Goal: Information Seeking & Learning: Learn about a topic

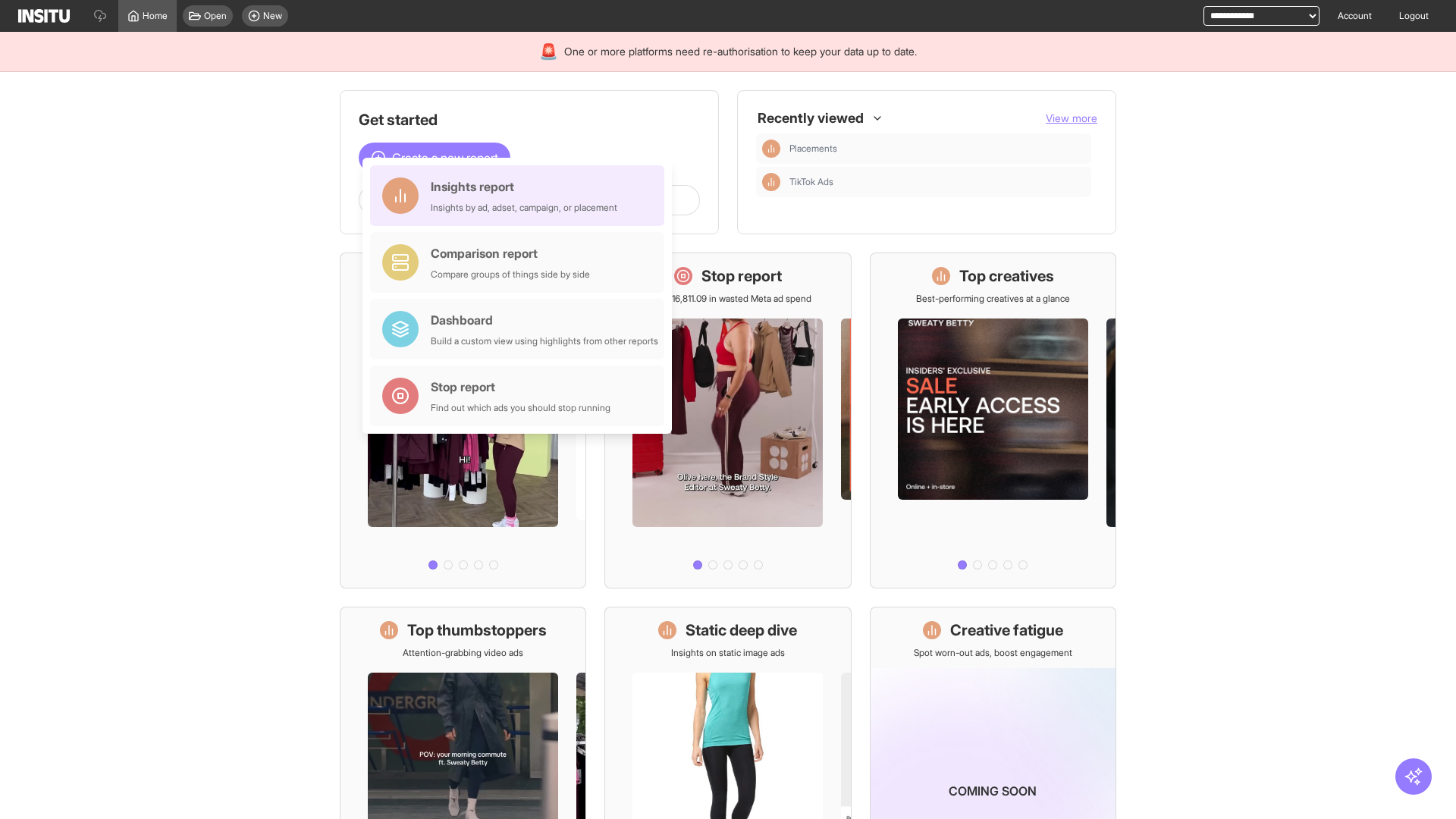
click at [521, 196] on div "Insights report Insights by ad, adset, campaign, or placement" at bounding box center [524, 195] width 187 height 36
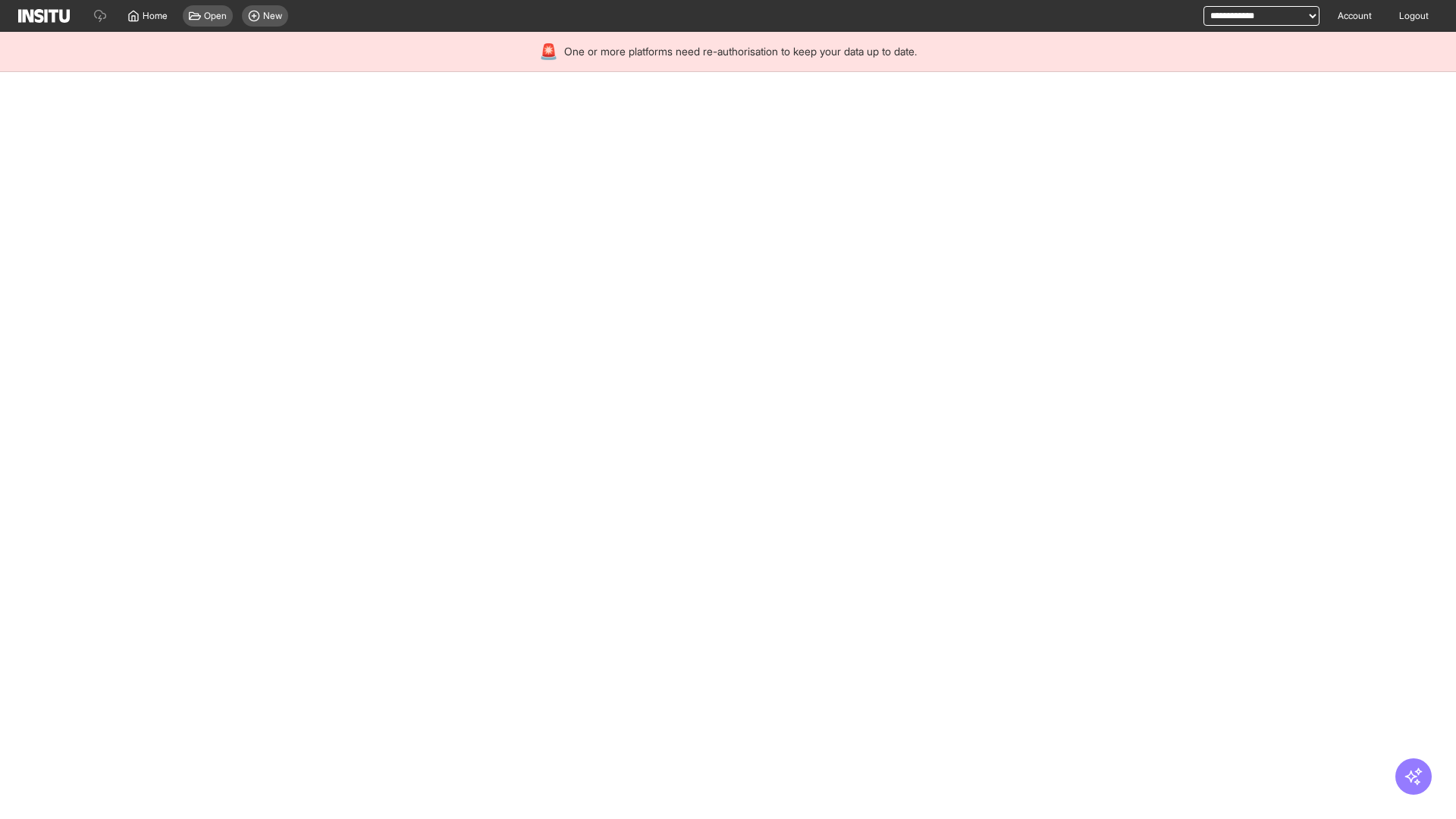
select select "**"
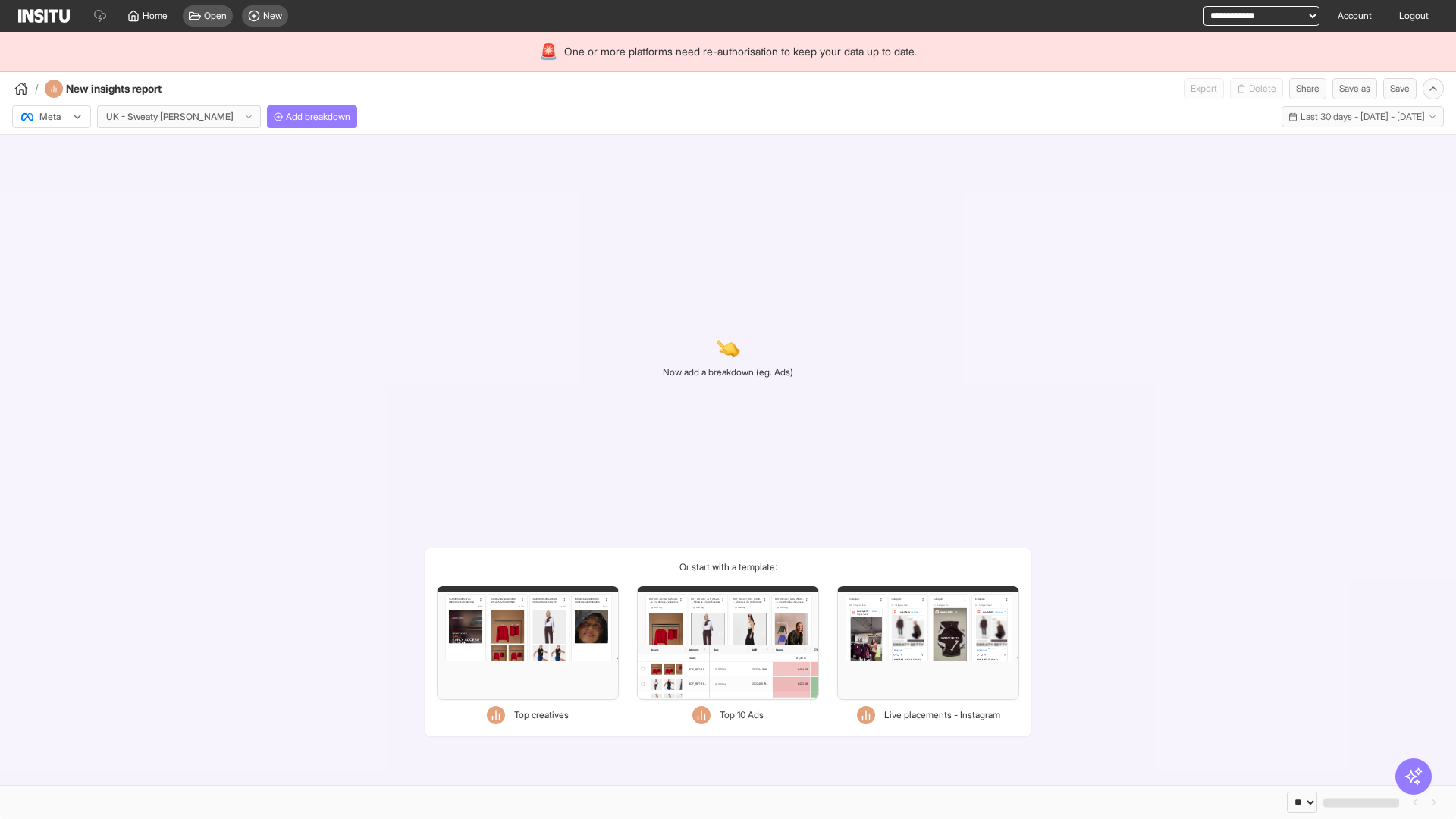
click at [51, 116] on div at bounding box center [41, 116] width 42 height 15
click at [54, 175] on span "TikTok" at bounding box center [53, 174] width 26 height 14
